Goal: Transaction & Acquisition: Purchase product/service

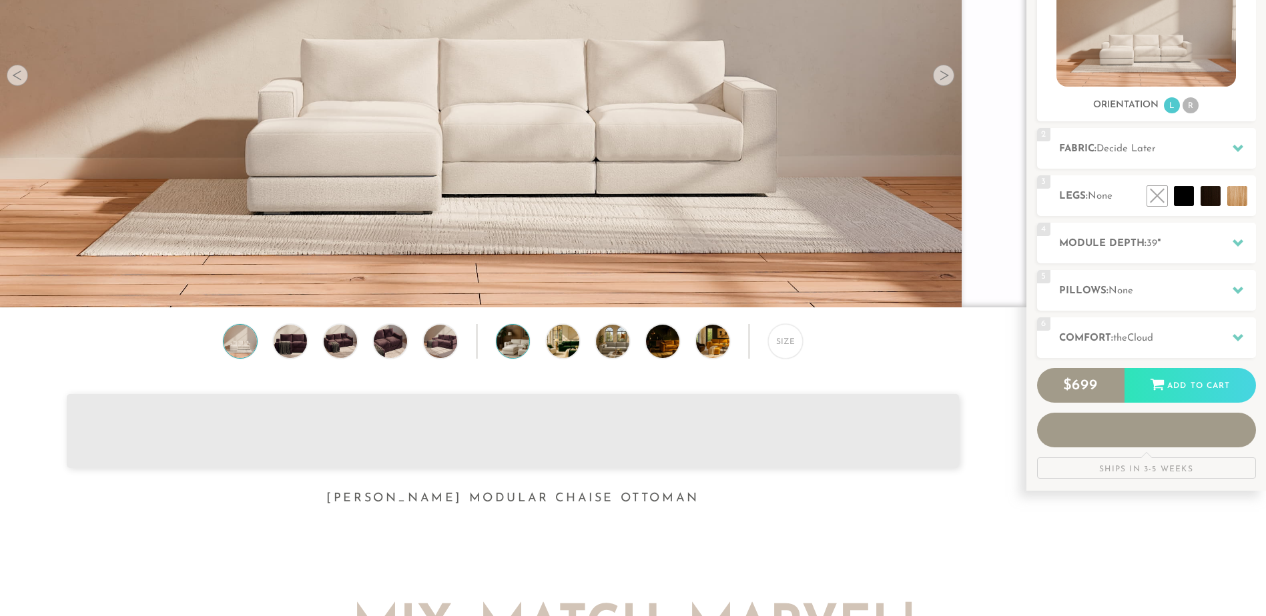
scroll to position [215, 0]
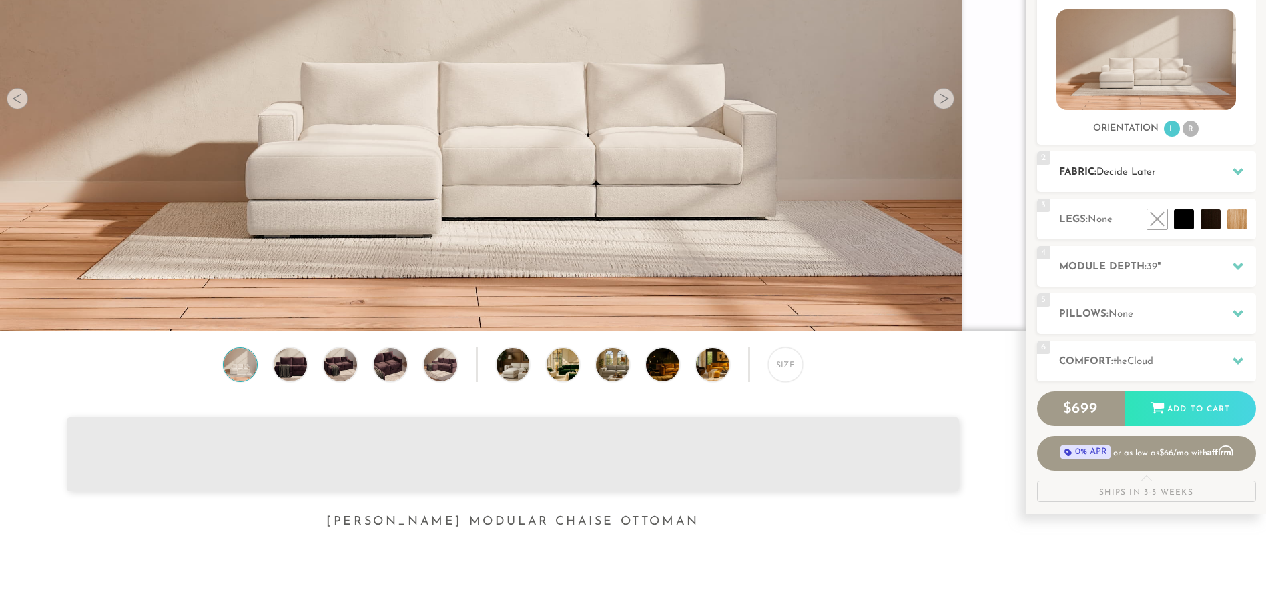
click at [1237, 173] on icon at bounding box center [1237, 171] width 11 height 7
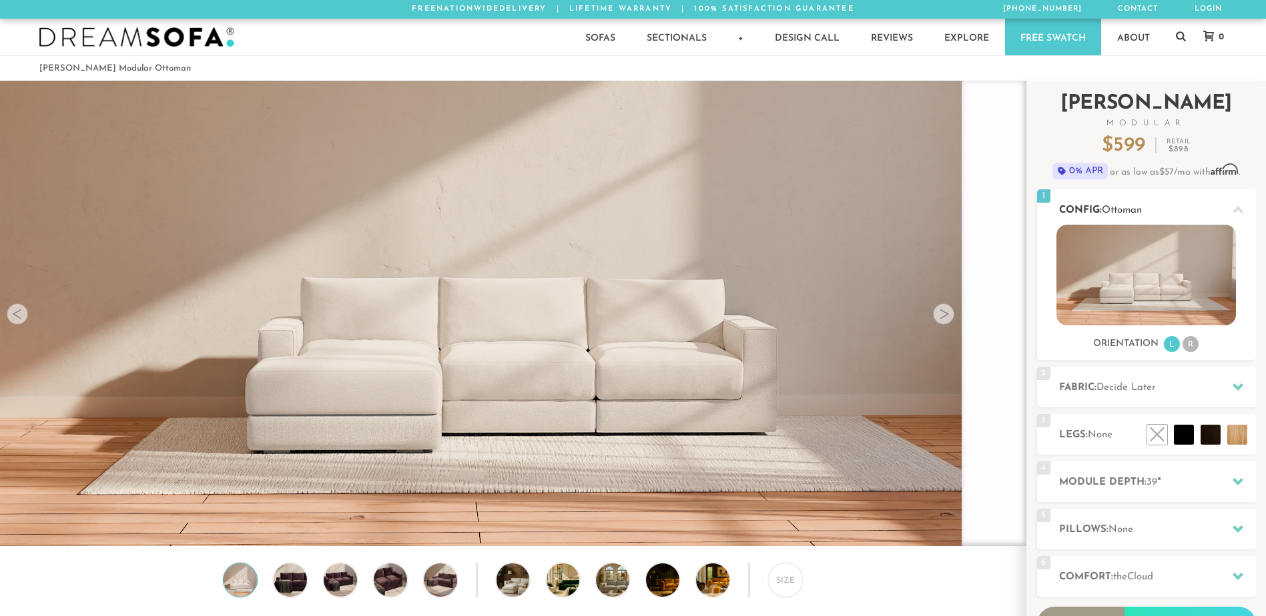
click at [1194, 342] on li "R" at bounding box center [1190, 344] width 16 height 16
click at [1235, 386] on icon at bounding box center [1237, 387] width 11 height 7
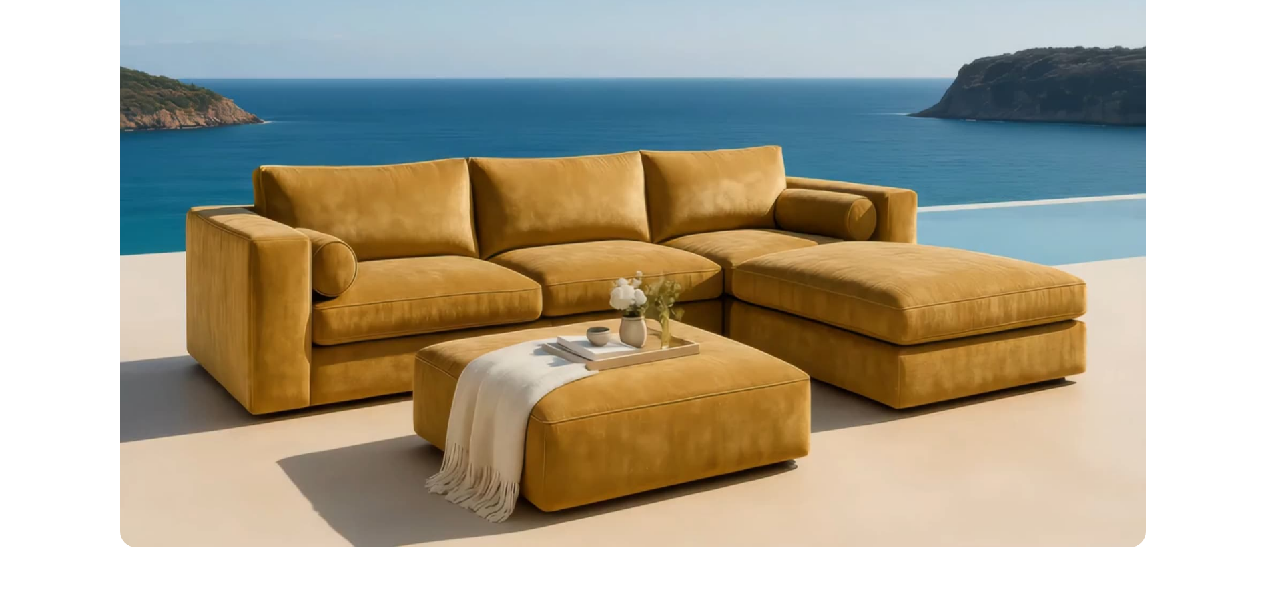
scroll to position [1194, 0]
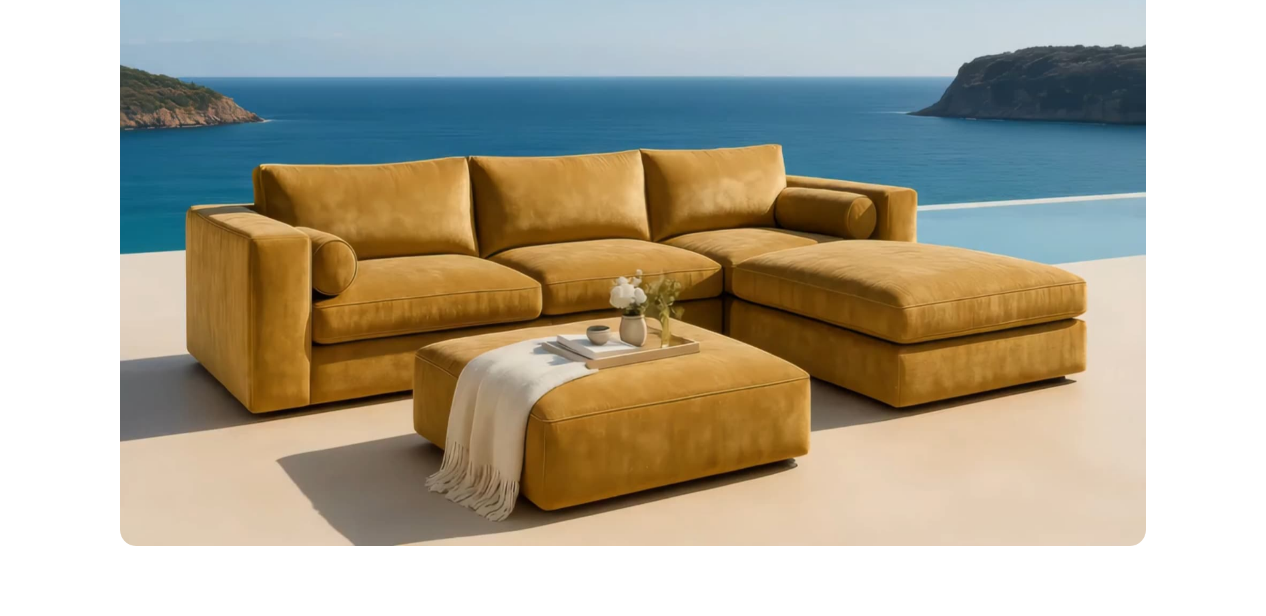
click at [734, 404] on video "Your browser does not support HTML5 video." at bounding box center [632, 160] width 1025 height 773
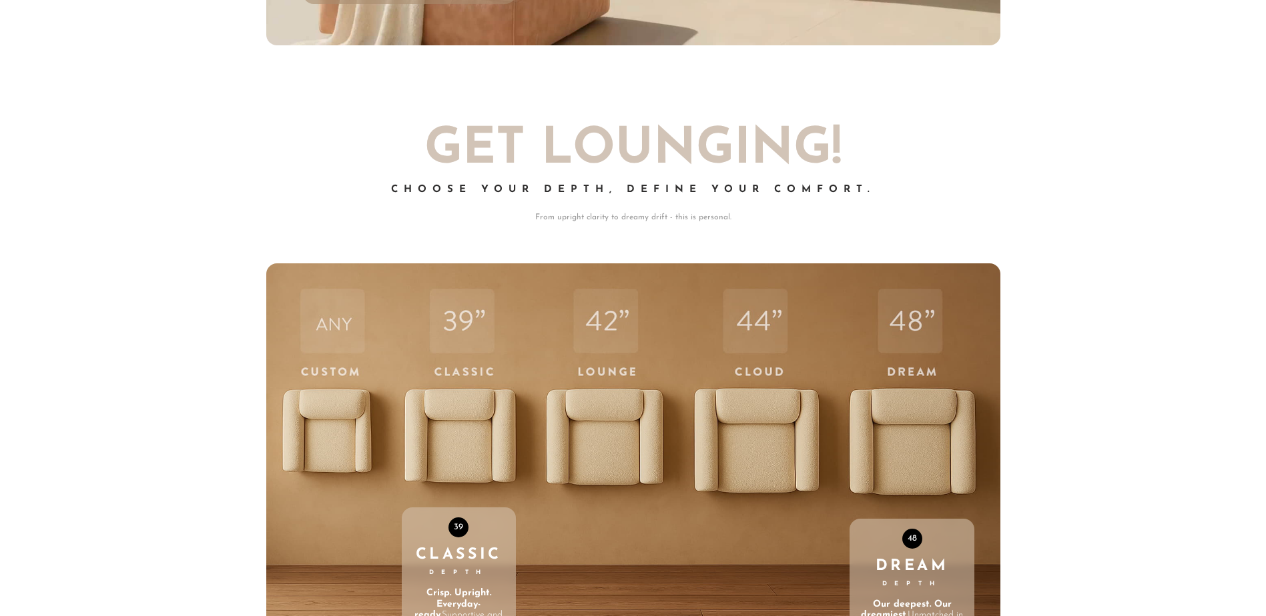
scroll to position [4668, 0]
